Goal: Task Accomplishment & Management: Complete application form

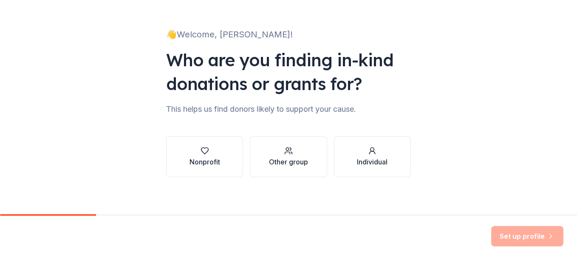
scroll to position [42, 0]
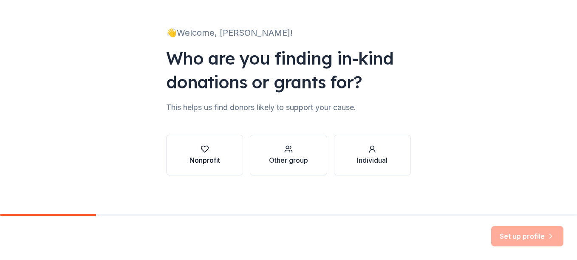
click at [223, 154] on button "Nonprofit" at bounding box center [204, 155] width 77 height 41
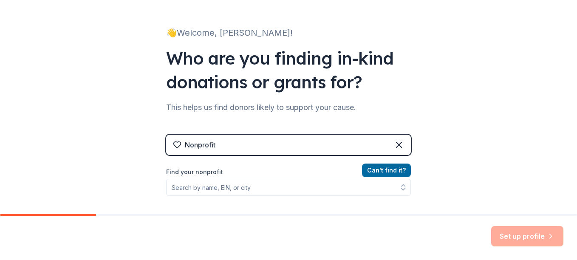
click at [299, 149] on div "Nonprofit" at bounding box center [288, 145] width 245 height 20
click at [470, 154] on div "👋 Welcome, Micharl! Who are you finding in-kind donations or grants for? This h…" at bounding box center [288, 139] width 577 height 363
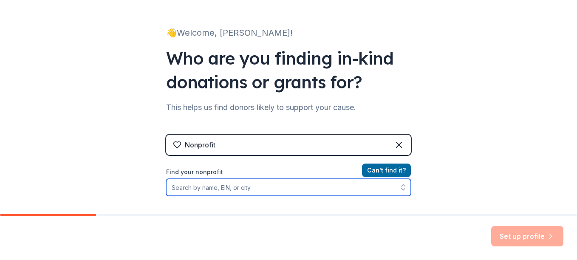
click at [258, 192] on input "Find your nonprofit" at bounding box center [288, 187] width 245 height 17
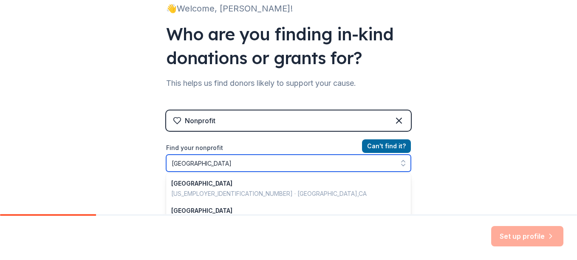
click at [168, 164] on input "Riverside" at bounding box center [288, 163] width 245 height 17
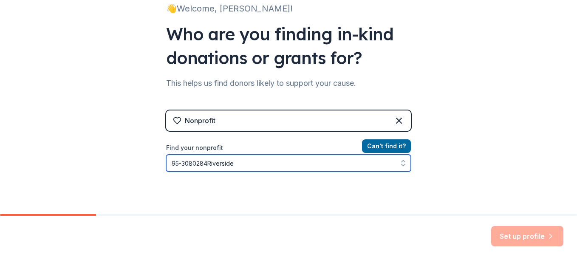
type input "95-3080284 Riverside"
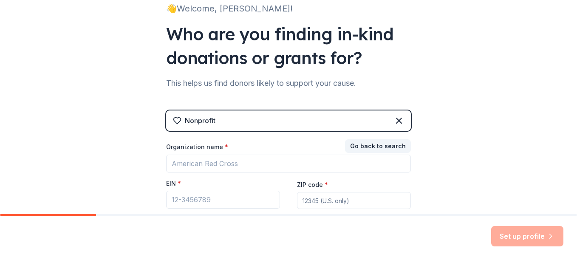
click at [532, 237] on div "Set up profile" at bounding box center [527, 236] width 72 height 20
click at [242, 179] on div "EIN *" at bounding box center [223, 185] width 114 height 12
click at [236, 182] on div "EIN *" at bounding box center [223, 185] width 114 height 12
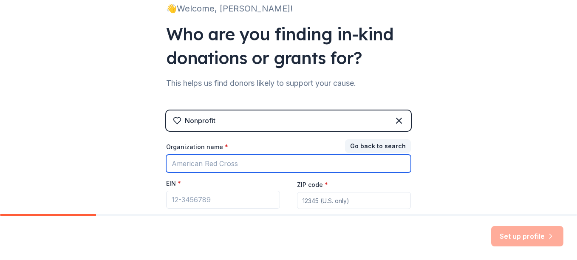
click at [311, 166] on input "Organization name *" at bounding box center [288, 164] width 245 height 18
type input "Antioch"
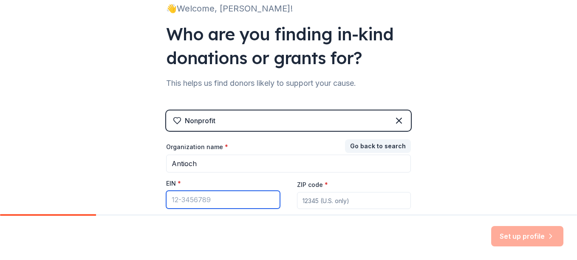
click at [255, 200] on input "EIN *" at bounding box center [223, 200] width 114 height 18
type input "95-3080284"
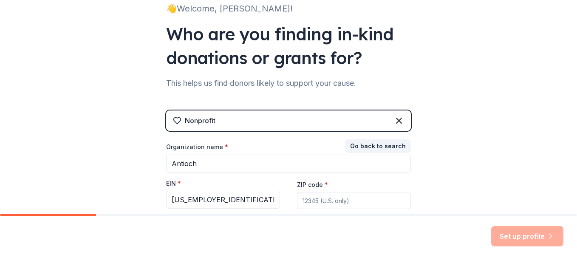
click at [349, 201] on input "ZIP code *" at bounding box center [354, 200] width 114 height 17
type input "R"
type input "92504"
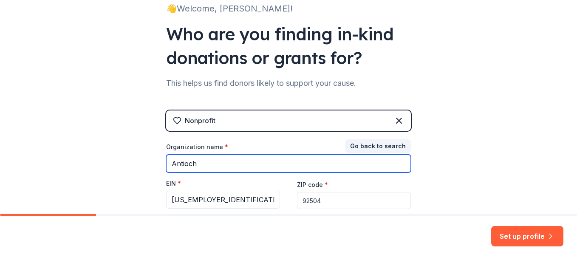
click at [222, 163] on input "Antioch" at bounding box center [288, 164] width 245 height 18
click at [189, 161] on input "Antioch" at bounding box center [288, 164] width 245 height 18
click at [243, 167] on input "Antioch" at bounding box center [288, 164] width 245 height 18
click at [236, 167] on input "Antioch" at bounding box center [288, 164] width 245 height 18
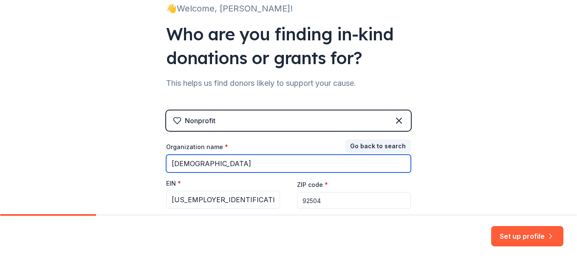
click at [194, 161] on input "Antioch Church" at bounding box center [288, 164] width 245 height 18
type input "Antioch MBC Church"
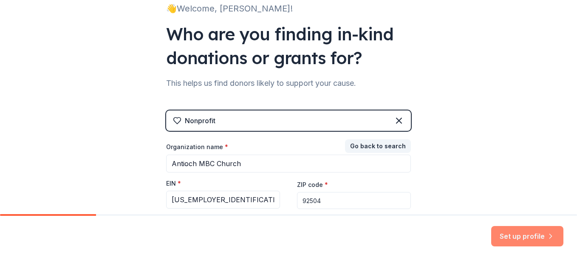
click at [505, 243] on button "Set up profile" at bounding box center [527, 236] width 72 height 20
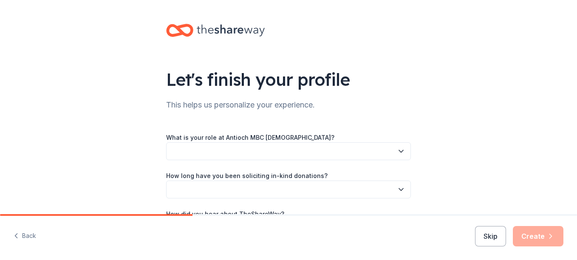
click at [292, 158] on button "button" at bounding box center [288, 151] width 245 height 18
click at [261, 148] on button "button" at bounding box center [288, 151] width 245 height 18
click at [361, 158] on button "button" at bounding box center [288, 151] width 245 height 18
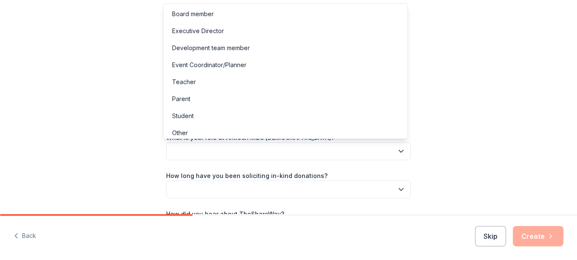
click at [352, 155] on button "button" at bounding box center [288, 151] width 245 height 18
click at [242, 32] on div "Executive Director" at bounding box center [285, 31] width 240 height 17
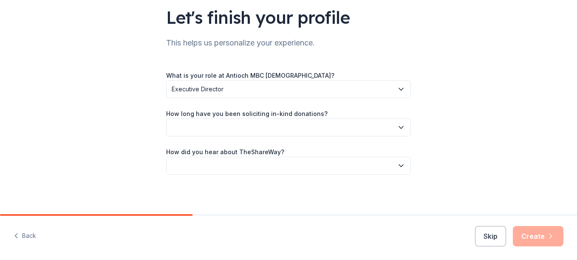
scroll to position [63, 0]
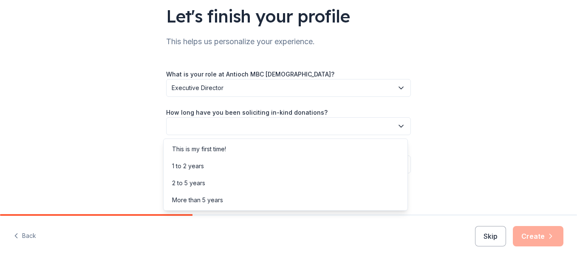
click at [400, 127] on icon "button" at bounding box center [401, 126] width 8 height 8
click at [319, 147] on div "This is my first time!" at bounding box center [285, 149] width 240 height 17
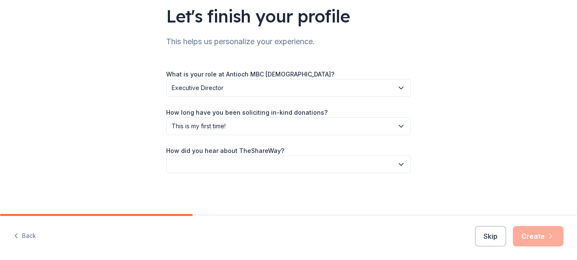
click at [401, 164] on icon "button" at bounding box center [401, 164] width 8 height 8
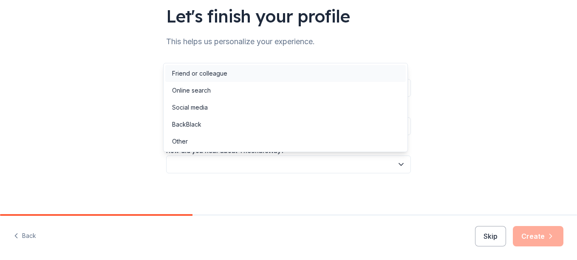
click at [308, 76] on div "Friend or colleague" at bounding box center [285, 73] width 240 height 17
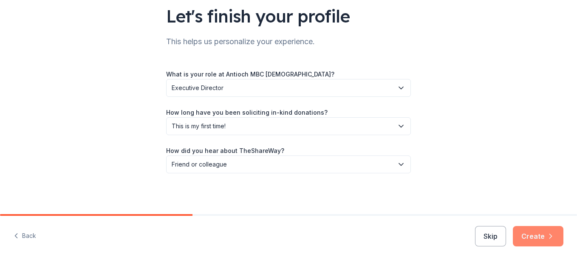
click at [544, 235] on button "Create" at bounding box center [538, 236] width 51 height 20
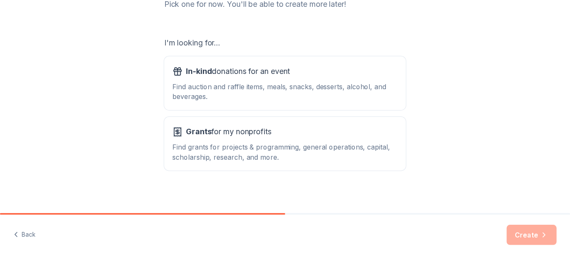
scroll to position [129, 0]
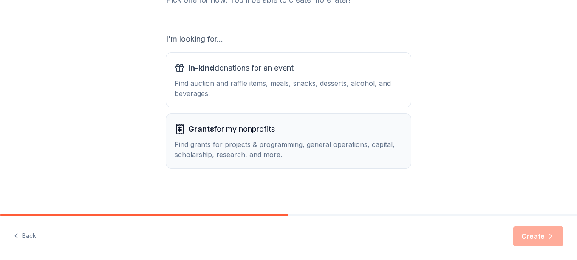
click at [372, 136] on div "Grants for my nonprofits Find grants for projects & programming, general operat…" at bounding box center [289, 140] width 228 height 37
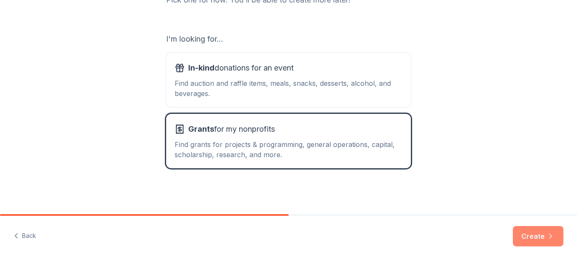
click at [534, 240] on button "Create" at bounding box center [538, 236] width 51 height 20
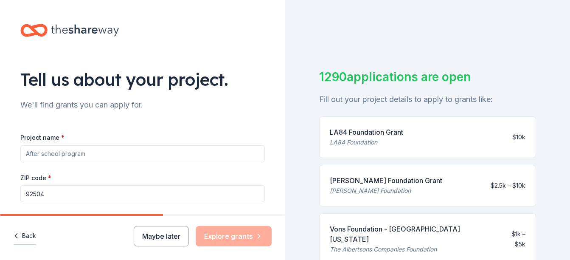
click at [27, 240] on button "Back" at bounding box center [25, 236] width 23 height 18
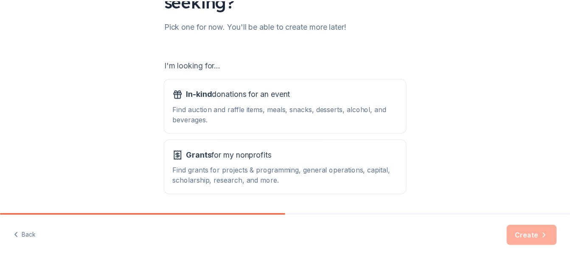
scroll to position [129, 0]
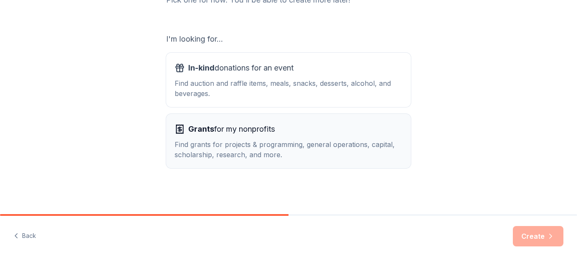
click at [281, 152] on div "Find grants for projects & programming, general operations, capital, scholarshi…" at bounding box center [289, 149] width 228 height 20
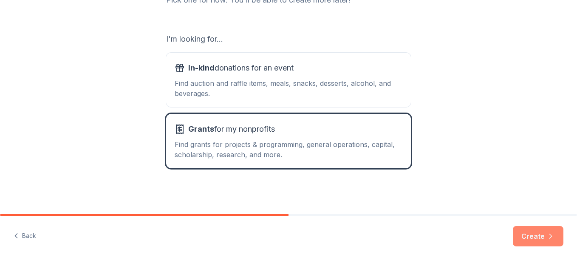
click at [544, 237] on button "Create" at bounding box center [538, 236] width 51 height 20
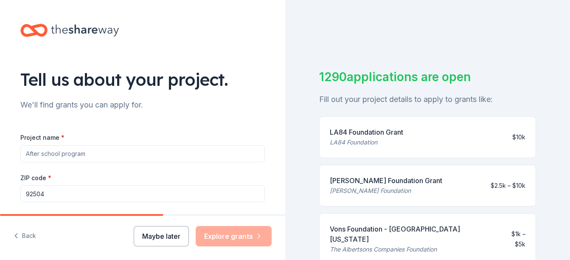
click at [158, 235] on button "Maybe later" at bounding box center [161, 236] width 55 height 20
click at [161, 237] on button "Maybe later" at bounding box center [161, 236] width 55 height 20
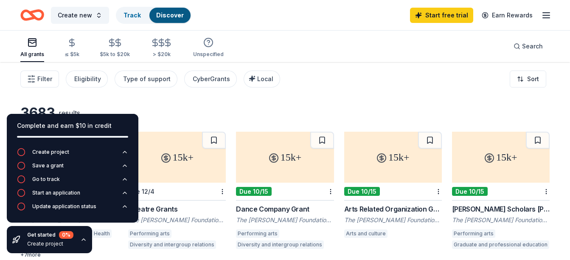
click at [36, 11] on icon "Home" at bounding box center [36, 15] width 13 height 8
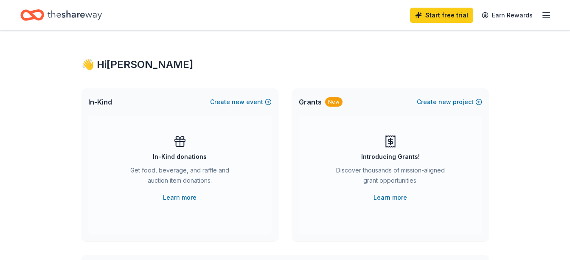
click at [140, 67] on div "👋 Hi Micharl" at bounding box center [286, 65] width 408 height 14
click at [154, 63] on div "👋 Hi Micharl" at bounding box center [286, 65] width 408 height 14
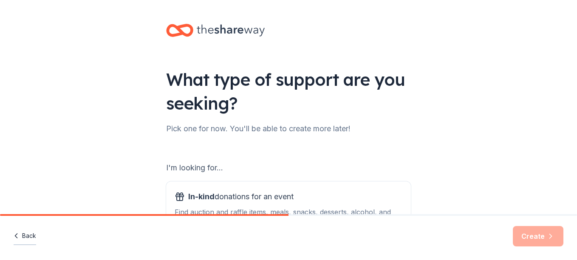
click at [28, 231] on button "Back" at bounding box center [25, 236] width 23 height 18
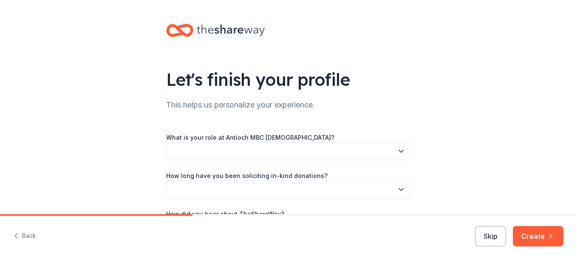
click at [28, 231] on button "Back" at bounding box center [25, 236] width 23 height 18
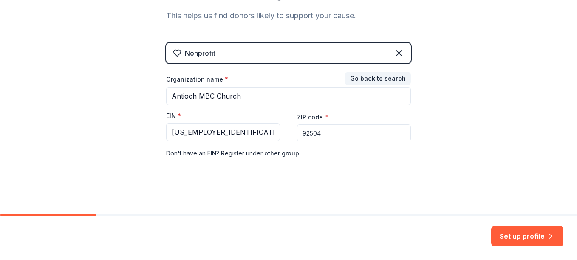
scroll to position [135, 0]
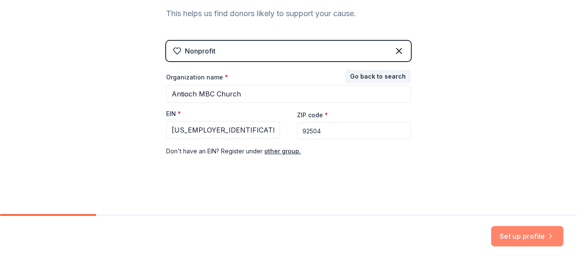
click at [532, 236] on button "Set up profile" at bounding box center [527, 236] width 72 height 20
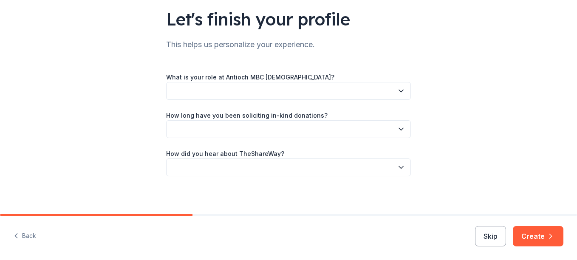
scroll to position [59, 0]
click at [217, 93] on button "button" at bounding box center [288, 92] width 245 height 18
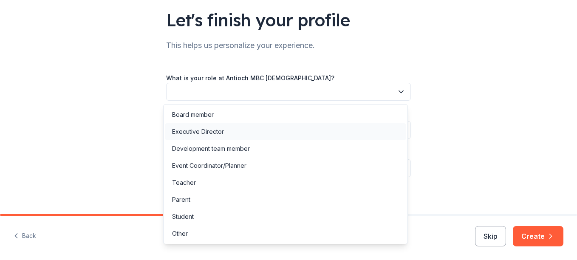
click at [217, 130] on div "Executive Director" at bounding box center [198, 132] width 52 height 10
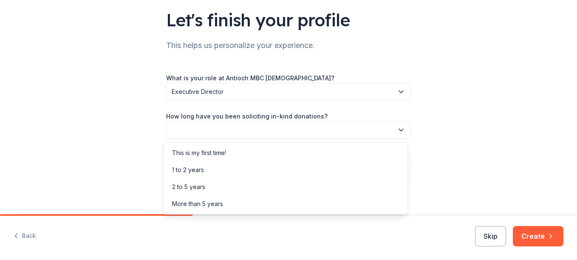
click at [265, 132] on button "button" at bounding box center [288, 130] width 245 height 18
click at [250, 153] on div "This is my first time!" at bounding box center [285, 152] width 240 height 17
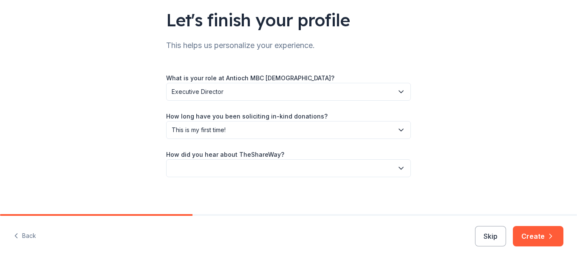
click at [397, 169] on icon "button" at bounding box center [401, 168] width 8 height 8
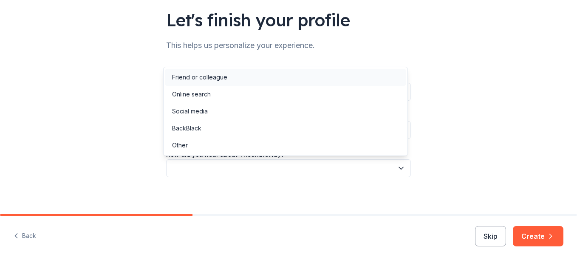
click at [304, 78] on div "Friend or colleague" at bounding box center [285, 77] width 240 height 17
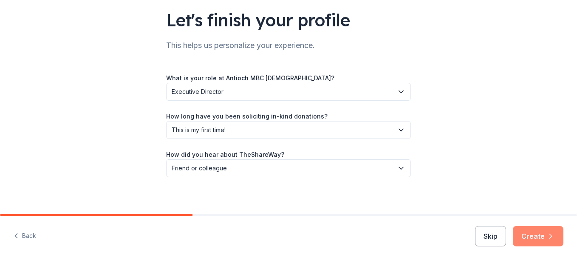
click at [539, 233] on button "Create" at bounding box center [538, 236] width 51 height 20
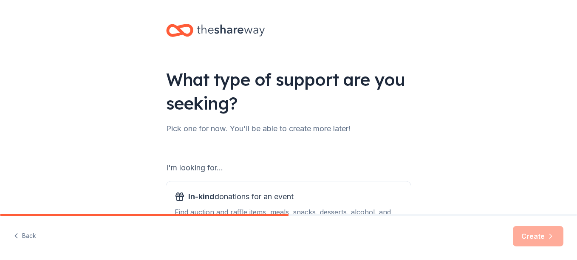
click at [173, 32] on icon at bounding box center [179, 30] width 27 height 20
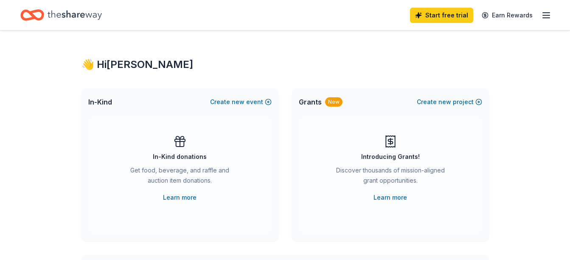
click at [92, 65] on div "👋 Hi [PERSON_NAME]" at bounding box center [286, 65] width 408 height 14
click at [545, 14] on icon "button" at bounding box center [547, 15] width 10 height 10
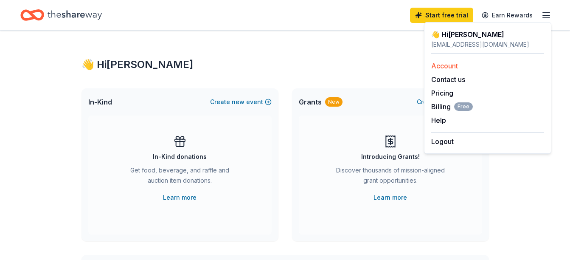
click at [448, 64] on link "Account" at bounding box center [445, 66] width 27 height 8
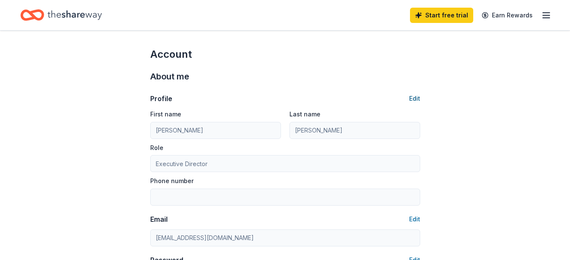
click at [414, 99] on button "Edit" at bounding box center [414, 98] width 11 height 10
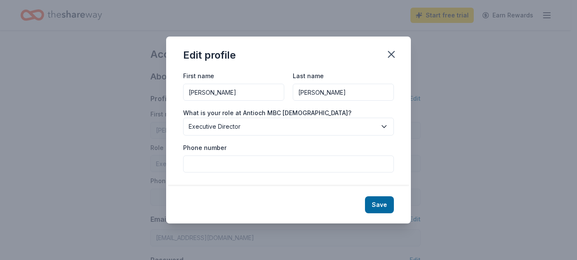
click at [217, 93] on input "Micharl" at bounding box center [233, 92] width 101 height 17
type input "Michael"
click at [376, 203] on button "Save" at bounding box center [379, 204] width 29 height 17
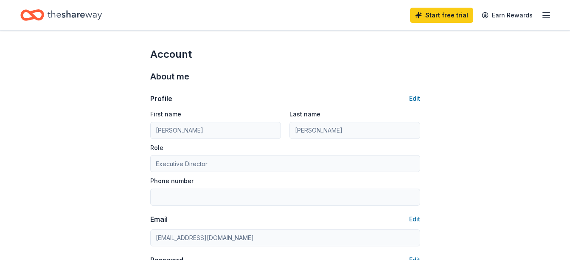
type input "Michael"
click at [415, 99] on button "Edit" at bounding box center [414, 98] width 11 height 10
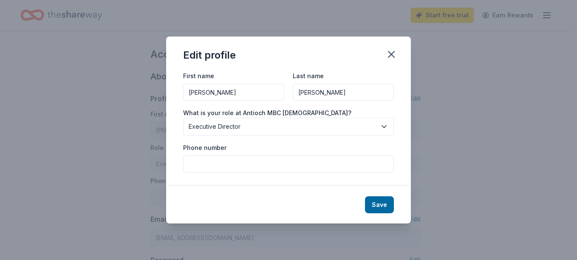
click at [294, 167] on input "Phone number" at bounding box center [288, 163] width 211 height 17
type input "9514410684"
click at [382, 203] on button "Save" at bounding box center [379, 204] width 29 height 17
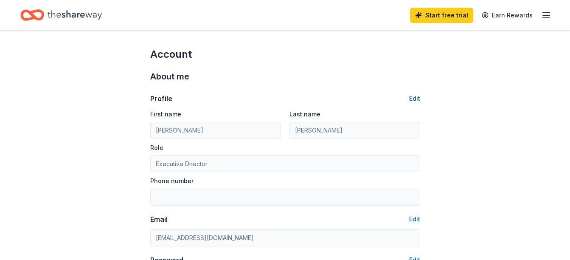
type input "9514410684"
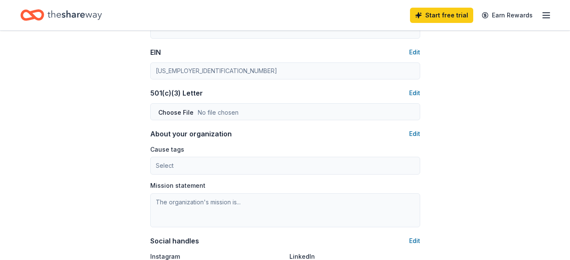
scroll to position [410, 0]
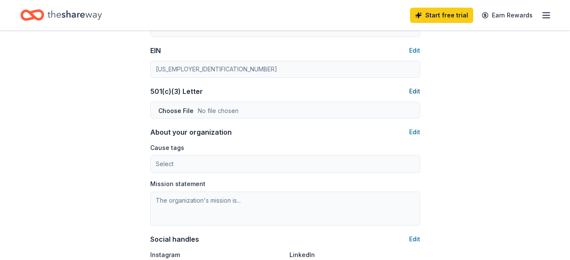
click at [413, 91] on button "Edit" at bounding box center [414, 91] width 11 height 10
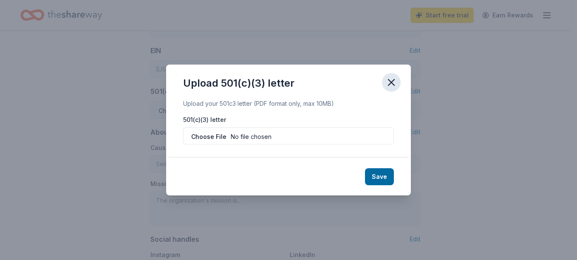
click at [392, 82] on icon "button" at bounding box center [391, 82] width 6 height 6
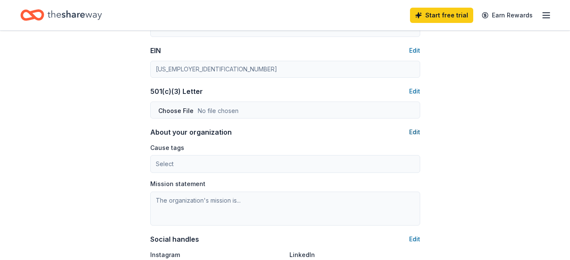
click at [414, 133] on button "Edit" at bounding box center [414, 132] width 11 height 10
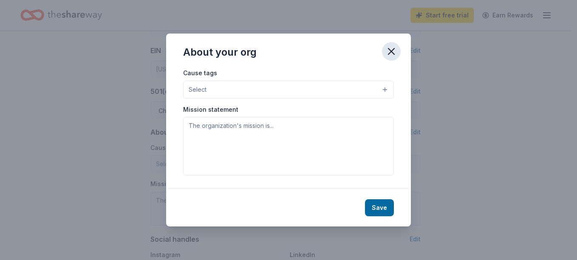
click at [389, 54] on icon "button" at bounding box center [391, 51] width 12 height 12
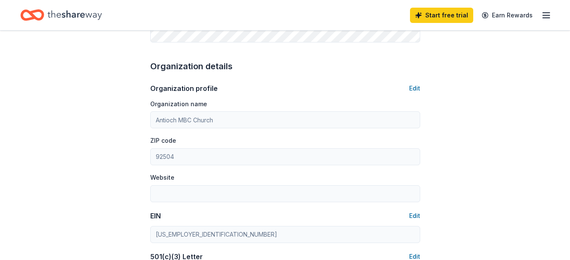
scroll to position [251, 0]
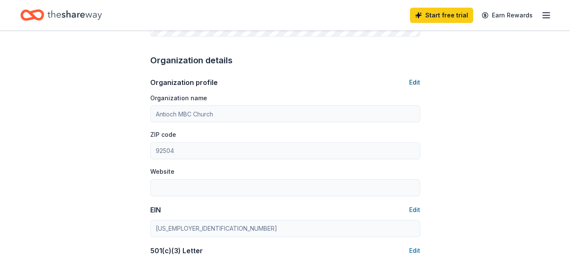
click at [416, 80] on button "Edit" at bounding box center [414, 82] width 11 height 10
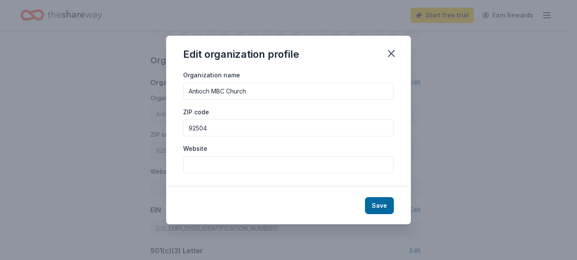
click at [226, 91] on input "Antioch MBC Church" at bounding box center [288, 91] width 211 height 17
type input "[DEMOGRAPHIC_DATA]"
click at [379, 209] on button "Save" at bounding box center [379, 205] width 29 height 17
type input "[DEMOGRAPHIC_DATA]"
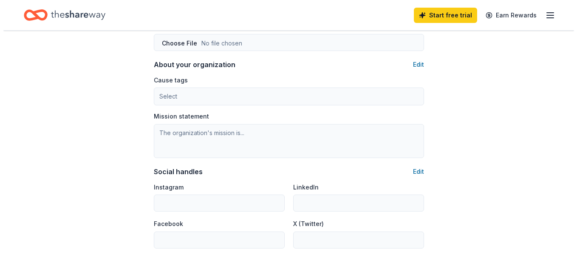
scroll to position [474, 0]
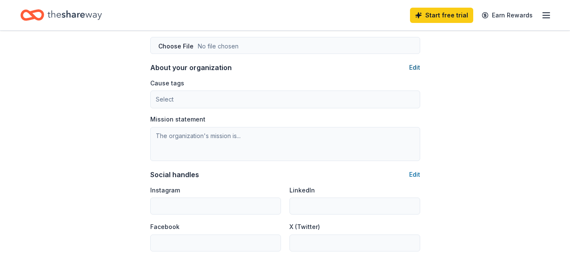
click at [411, 65] on button "Edit" at bounding box center [414, 67] width 11 height 10
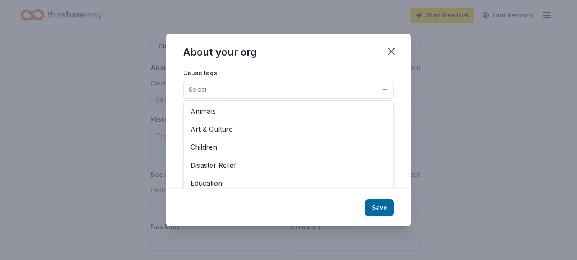
click at [384, 91] on button "Select" at bounding box center [288, 90] width 211 height 18
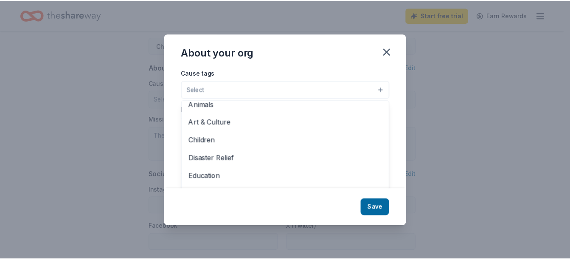
scroll to position [0, 0]
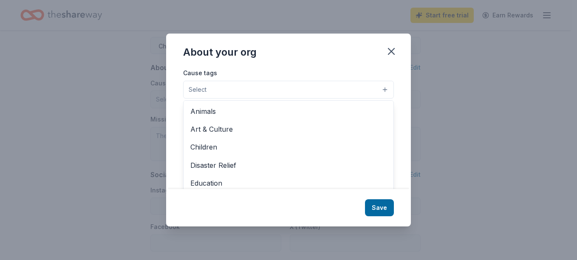
click at [392, 51] on div "About your org Cause tags Select Animals Art & Culture Children Disaster Relief…" at bounding box center [288, 130] width 245 height 193
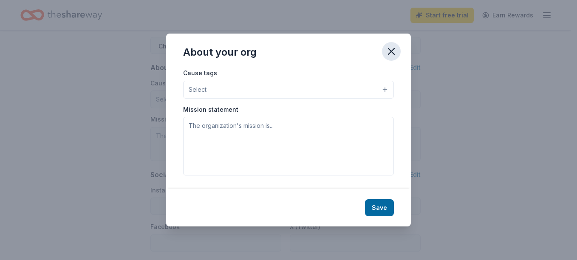
click at [392, 47] on icon "button" at bounding box center [391, 51] width 12 height 12
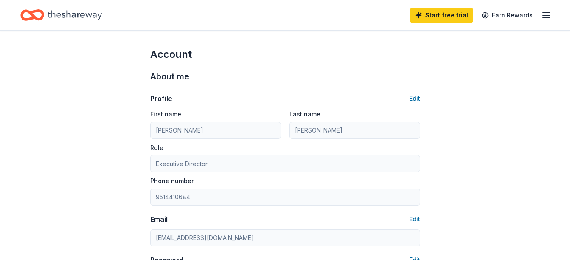
click at [38, 16] on icon "Home" at bounding box center [32, 15] width 24 height 20
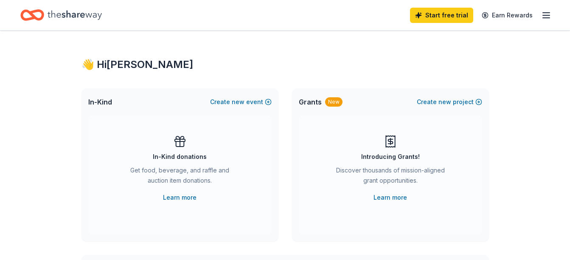
click at [114, 66] on div "👋 Hi Michael" at bounding box center [286, 65] width 408 height 14
click at [545, 15] on line "button" at bounding box center [546, 15] width 7 height 0
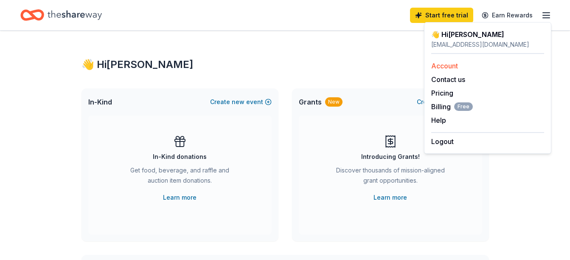
click at [452, 65] on link "Account" at bounding box center [445, 66] width 27 height 8
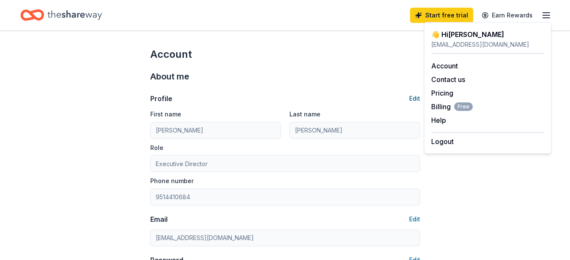
click at [412, 100] on button "Edit" at bounding box center [414, 98] width 11 height 10
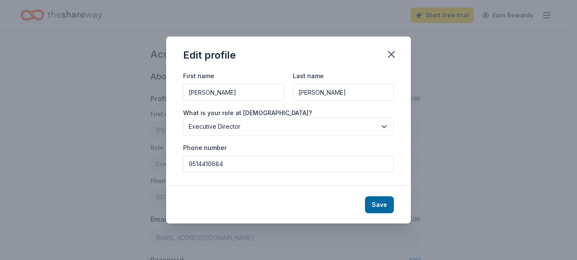
drag, startPoint x: 222, startPoint y: 95, endPoint x: 172, endPoint y: 90, distance: 49.5
click at [172, 90] on div "First name Michael Last name Riley What is your role at Antioch Church? Executi…" at bounding box center [288, 128] width 245 height 115
type input "Antioch"
click at [298, 93] on input "Riley" at bounding box center [343, 92] width 101 height 17
type input "Michael Riley"
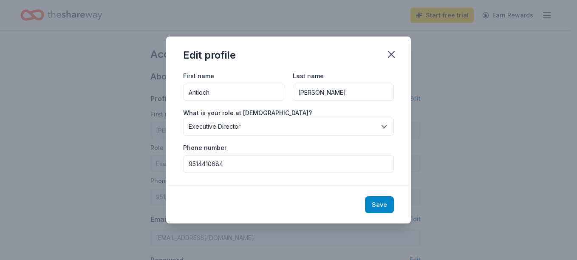
click at [383, 204] on button "Save" at bounding box center [379, 204] width 29 height 17
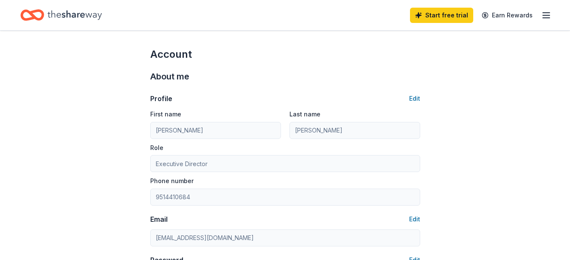
type input "Antioch"
type input "Michael Riley"
click at [36, 11] on icon "Home" at bounding box center [36, 15] width 13 height 8
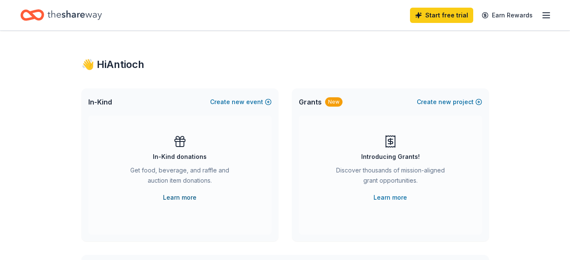
click at [175, 198] on link "Learn more" at bounding box center [180, 197] width 34 height 10
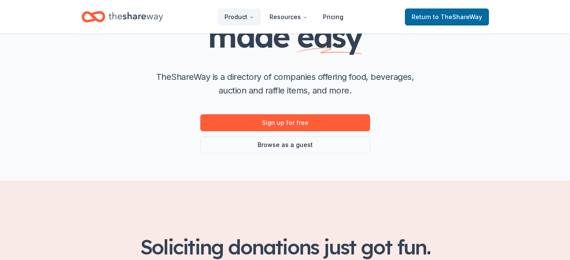
scroll to position [80, 0]
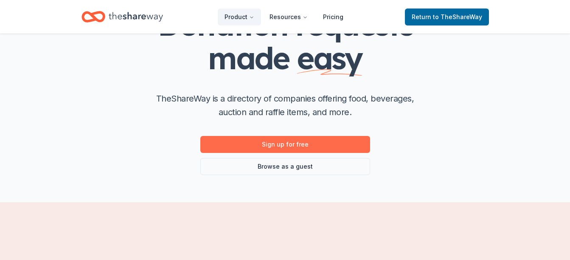
click at [295, 143] on link "Sign up for free" at bounding box center [285, 144] width 170 height 17
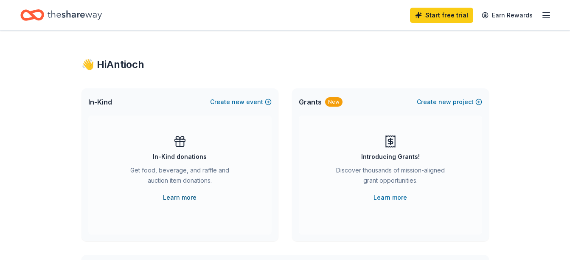
click at [169, 198] on link "Learn more" at bounding box center [180, 197] width 34 height 10
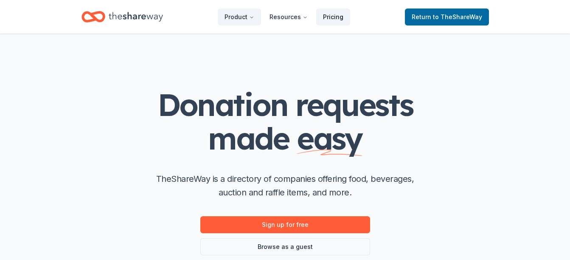
click at [339, 17] on link "Pricing" at bounding box center [333, 16] width 34 height 17
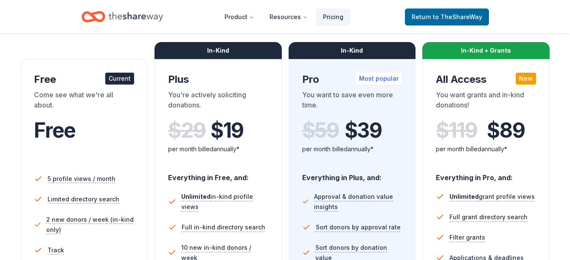
scroll to position [130, 0]
